Goal: Use online tool/utility: Utilize a website feature to perform a specific function

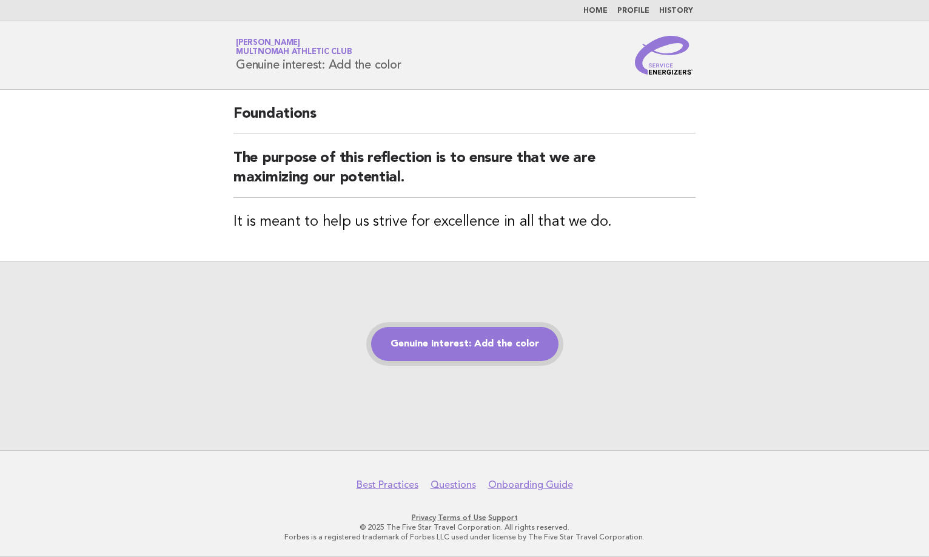
click at [477, 343] on link "Genuine interest: Add the color" at bounding box center [464, 344] width 187 height 34
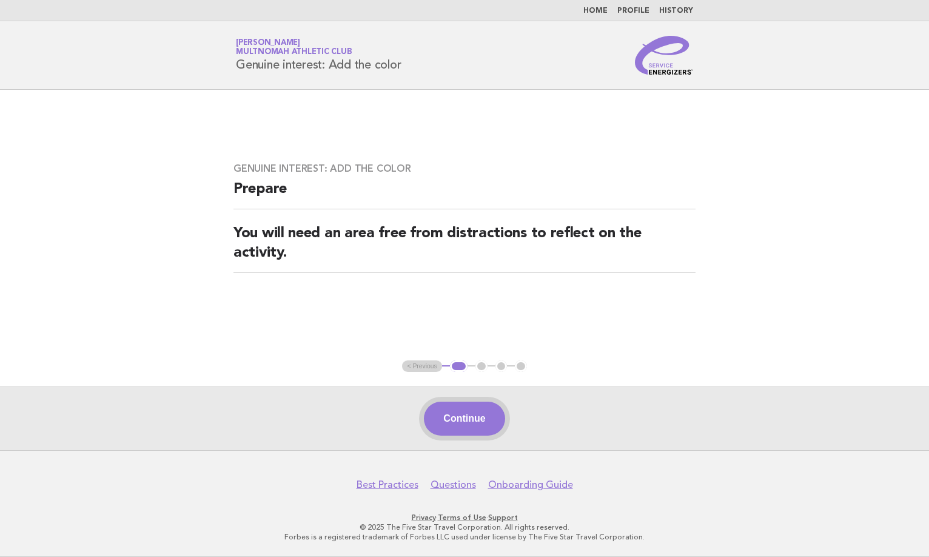
click at [477, 412] on button "Continue" at bounding box center [464, 418] width 81 height 34
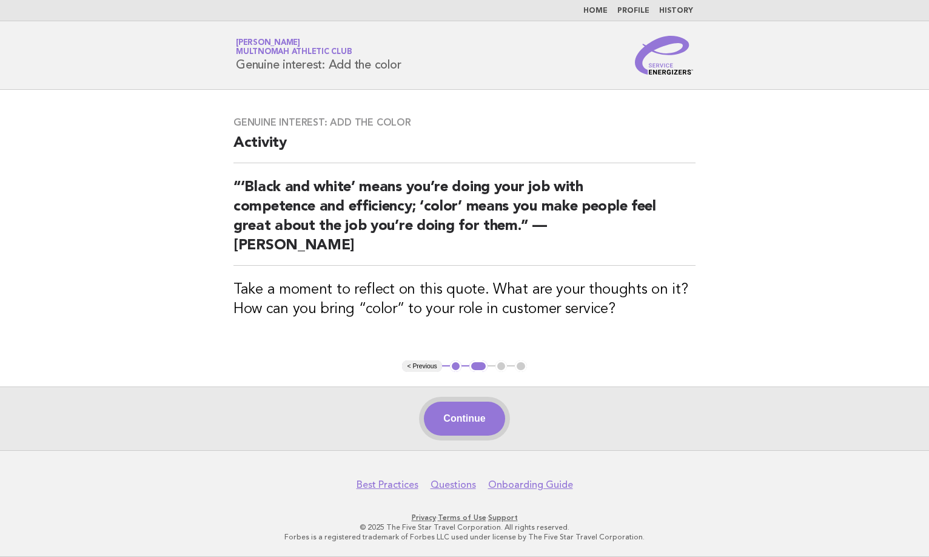
click at [487, 422] on button "Continue" at bounding box center [464, 418] width 81 height 34
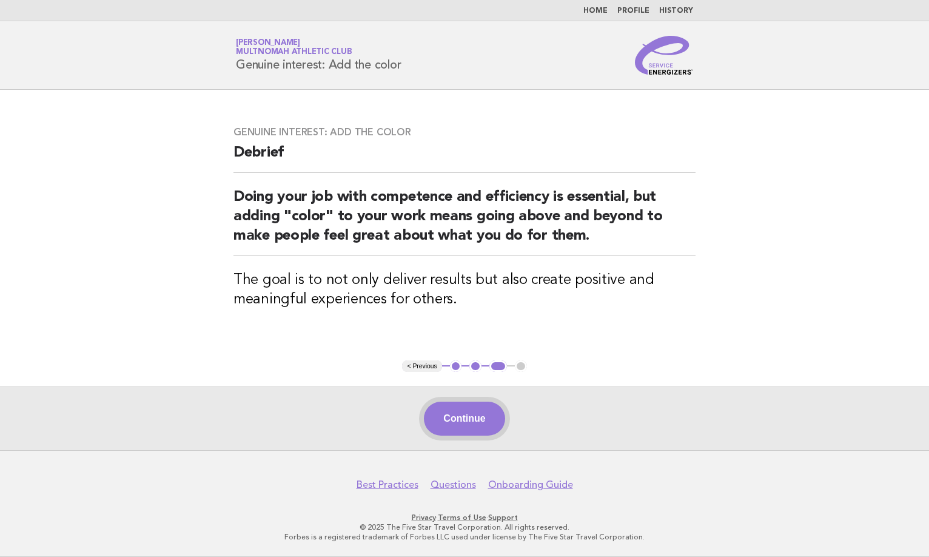
click at [467, 435] on button "Continue" at bounding box center [464, 418] width 81 height 34
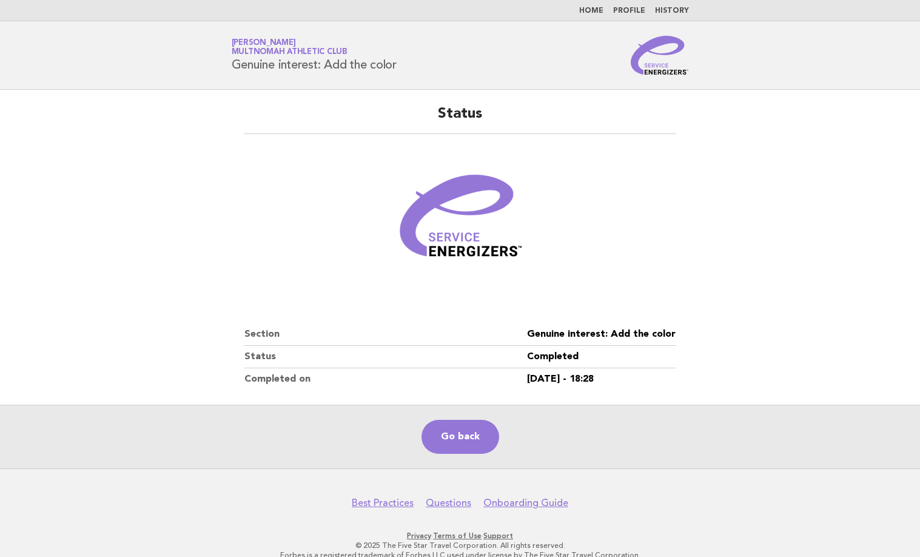
click at [469, 463] on div "Go back" at bounding box center [460, 437] width 920 height 64
click at [464, 440] on link "Go back" at bounding box center [461, 437] width 78 height 34
